Goal: Find specific page/section: Find specific page/section

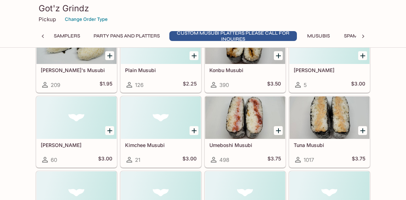
scroll to position [102, 0]
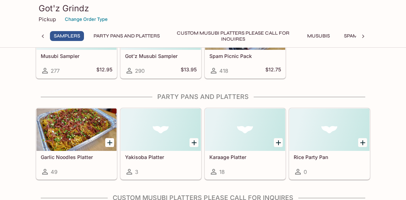
click at [310, 33] on button "Musubis" at bounding box center [318, 36] width 32 height 10
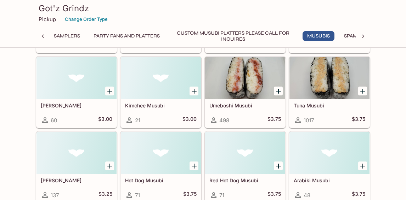
scroll to position [357, 0]
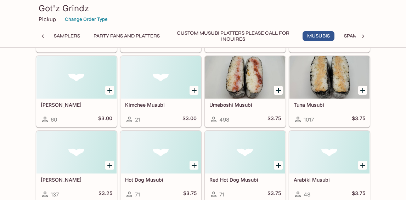
click at [361, 91] on icon "Add Tuna Musubi" at bounding box center [362, 90] width 8 height 8
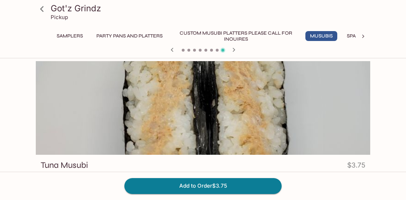
scroll to position [29, 0]
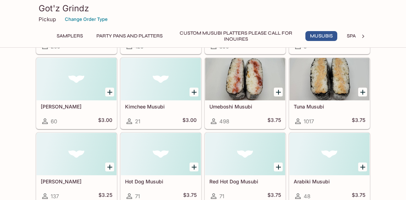
click at [278, 92] on icon "Add Umeboshi Musubi" at bounding box center [278, 92] width 5 height 5
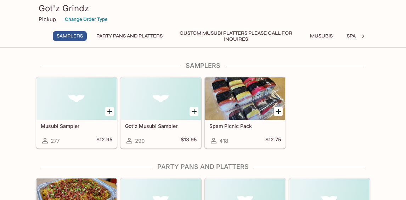
scroll to position [56, 0]
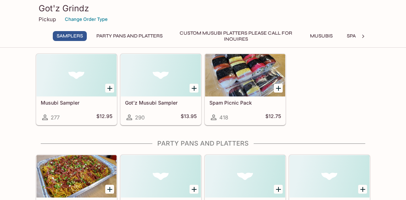
click at [180, 104] on h5 "Got’z Musubi Sampler" at bounding box center [161, 103] width 72 height 6
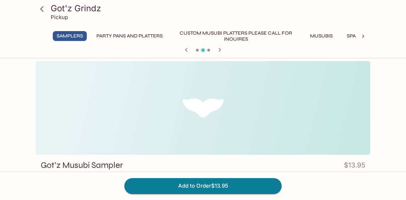
click at [241, 39] on button "Custom Musubi Platters PLEASE CALL FOR INQUIRES" at bounding box center [235, 36] width 127 height 10
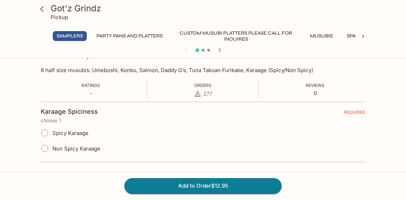
scroll to position [112, 0]
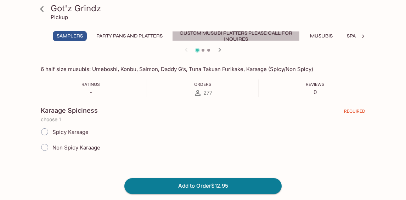
click at [220, 32] on button "Custom Musubi Platters PLEASE CALL FOR INQUIRES" at bounding box center [235, 36] width 127 height 10
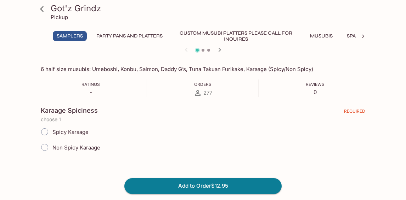
click at [130, 29] on div "Got'z Grindz Pickup Samplers Party Pans and Platters Custom Musubi Platters PLE…" at bounding box center [203, 28] width 340 height 56
click at [126, 36] on button "Party Pans and Platters" at bounding box center [129, 36] width 74 height 10
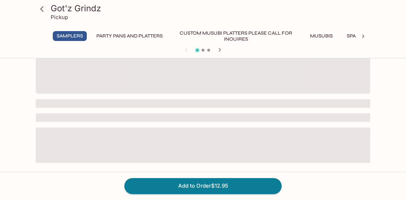
scroll to position [61, 0]
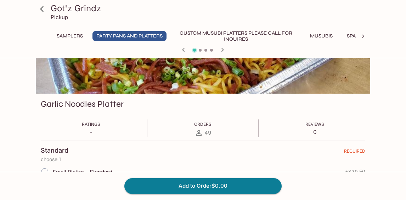
click at [188, 33] on button "Custom Musubi Platters PLEASE CALL FOR INQUIRES" at bounding box center [235, 36] width 127 height 10
